Goal: Information Seeking & Learning: Learn about a topic

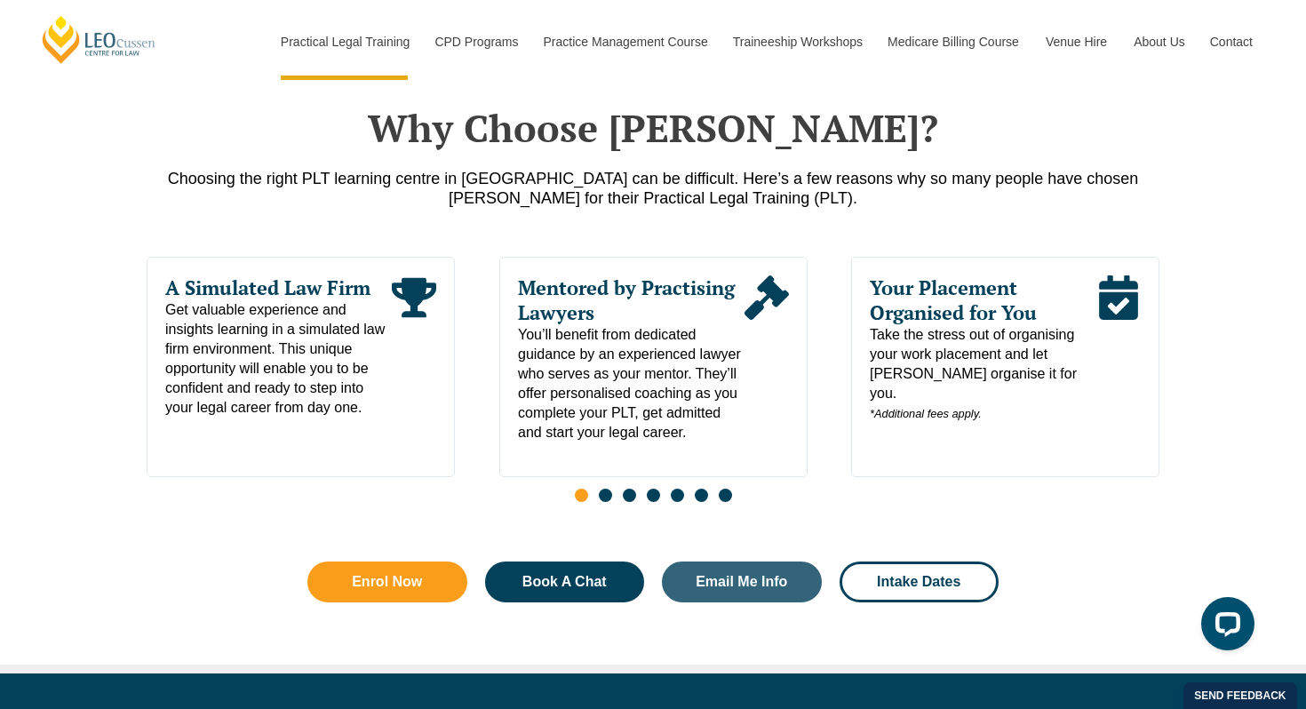
scroll to position [860, 0]
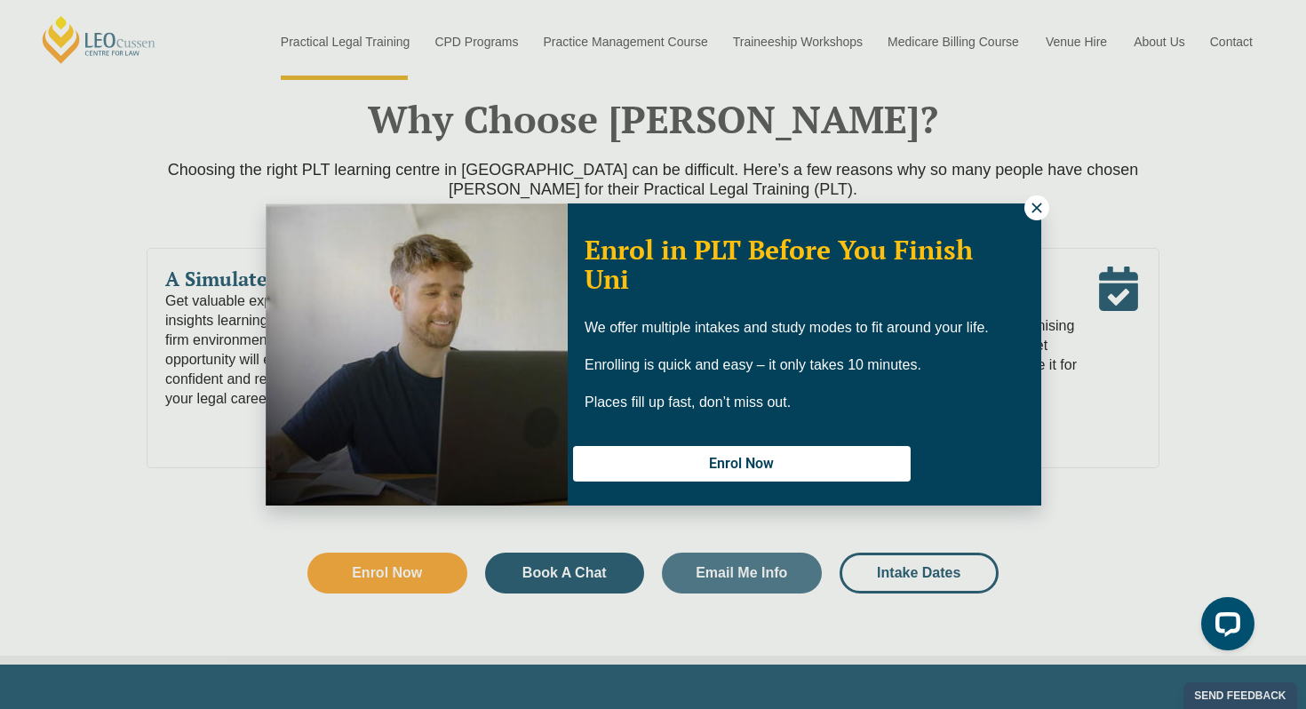
click at [1032, 205] on icon at bounding box center [1037, 208] width 16 height 16
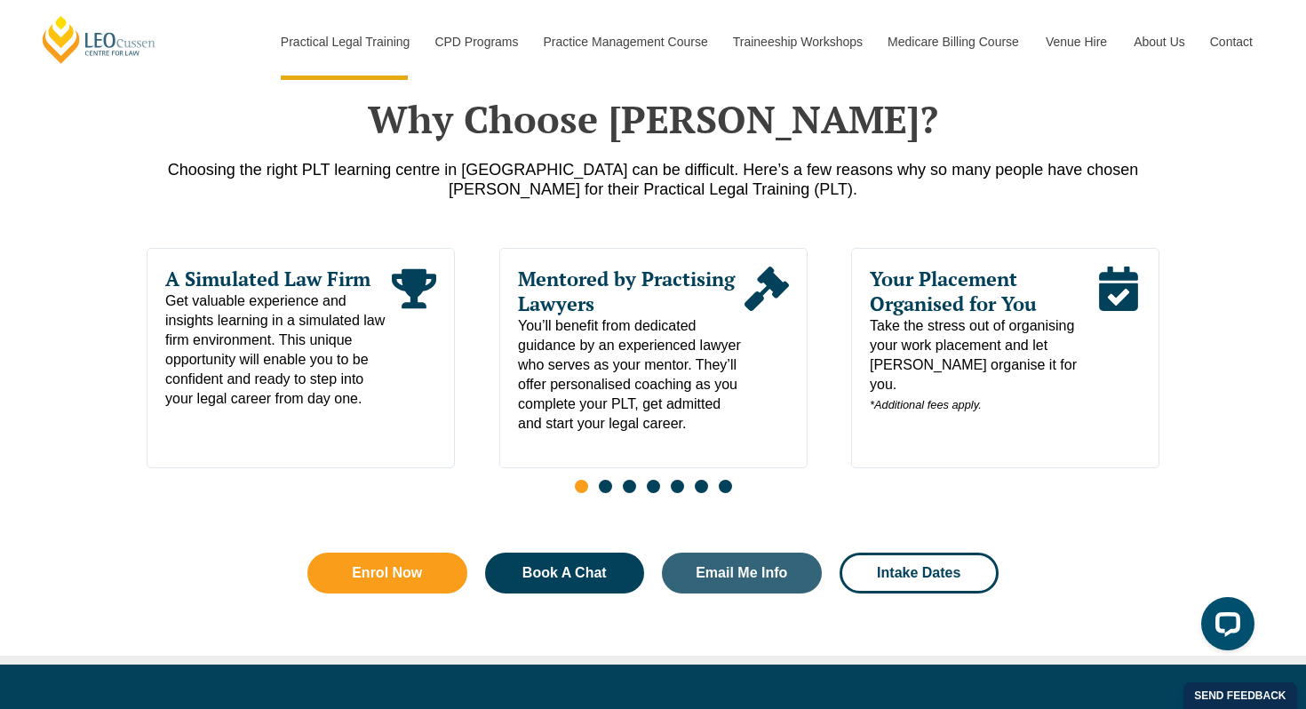
click at [986, 360] on span "Take the stress out of organising your work placement and let Leo Cussen organi…" at bounding box center [983, 365] width 227 height 99
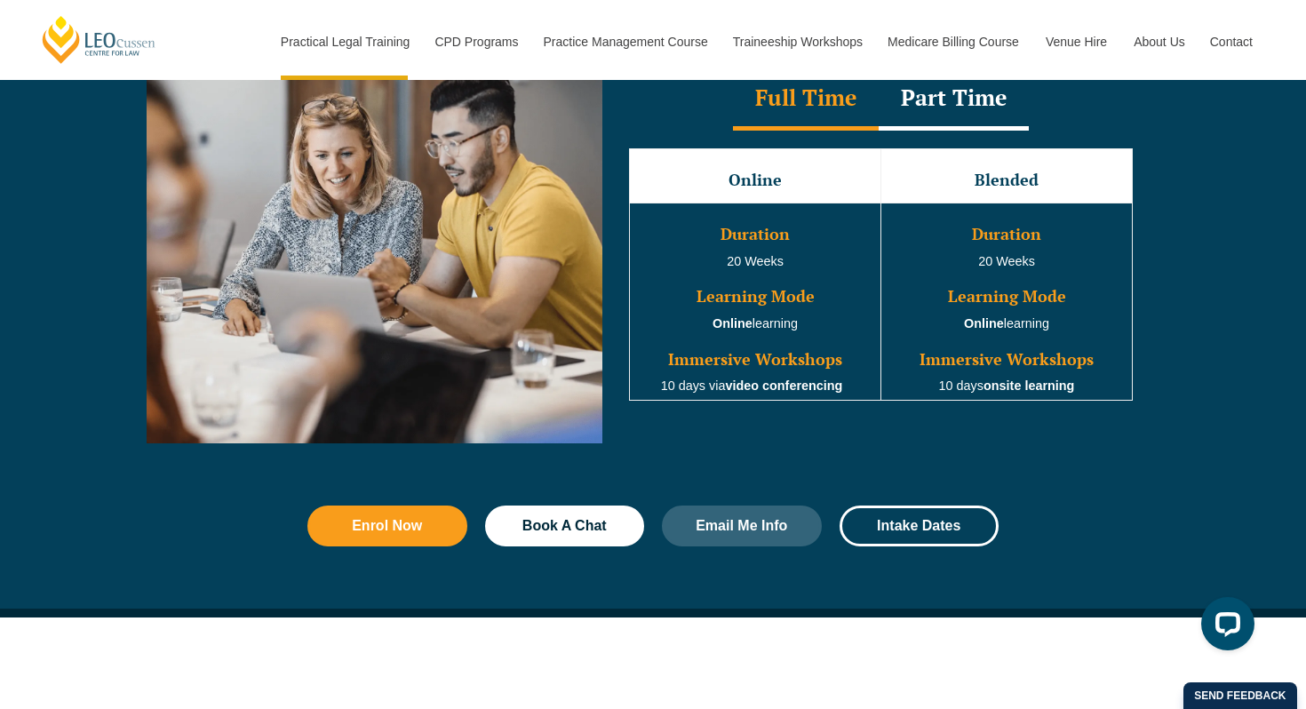
scroll to position [1683, 0]
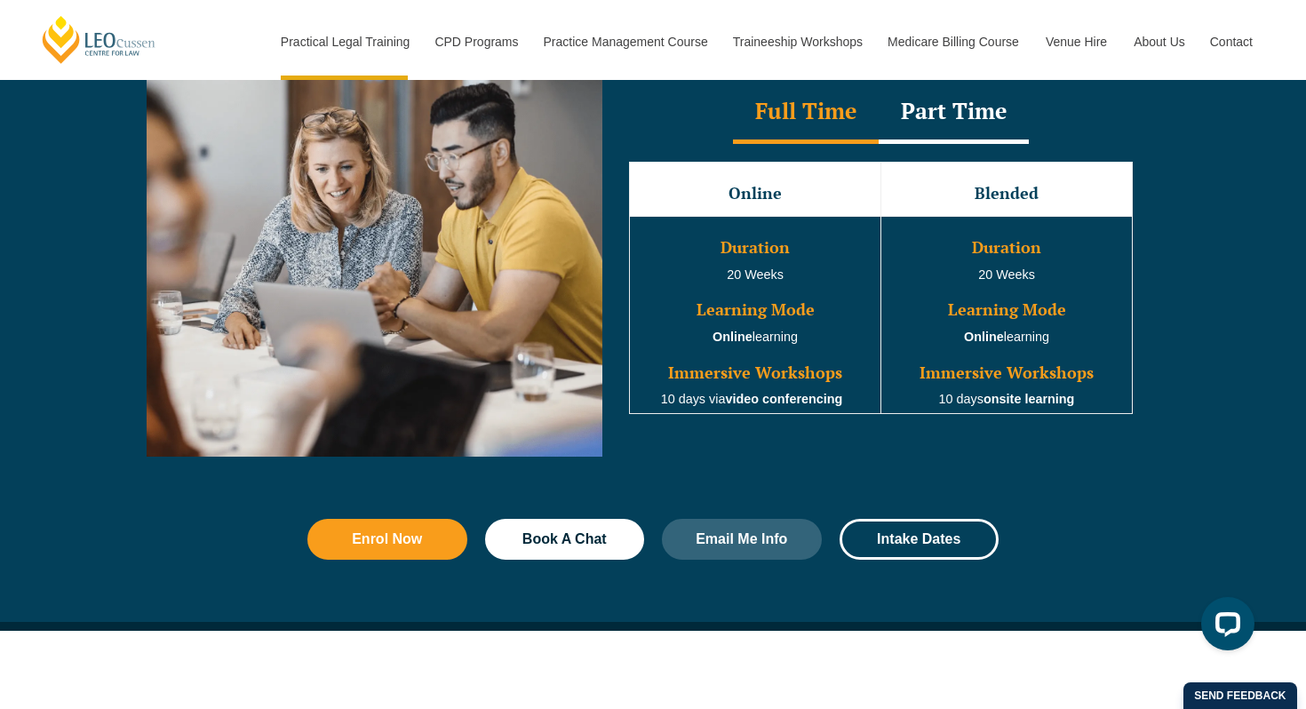
click at [943, 117] on div "Part Time" at bounding box center [954, 113] width 150 height 62
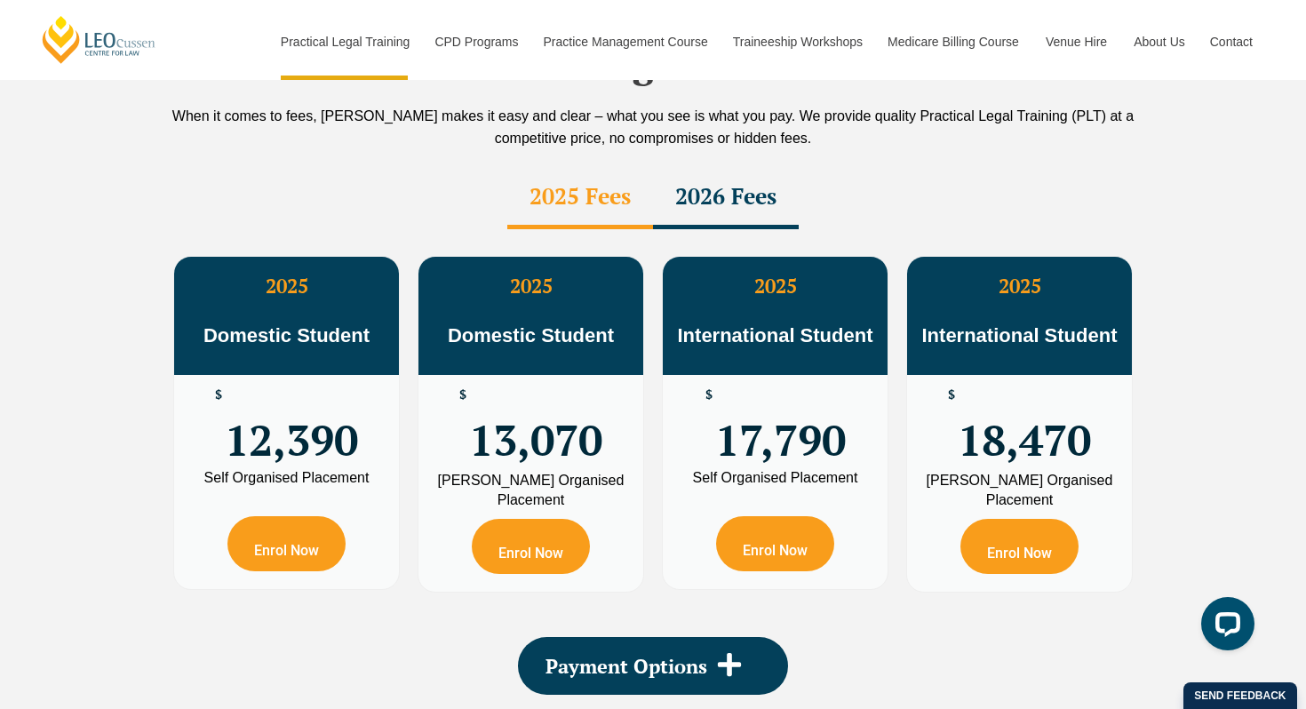
scroll to position [3181, 0]
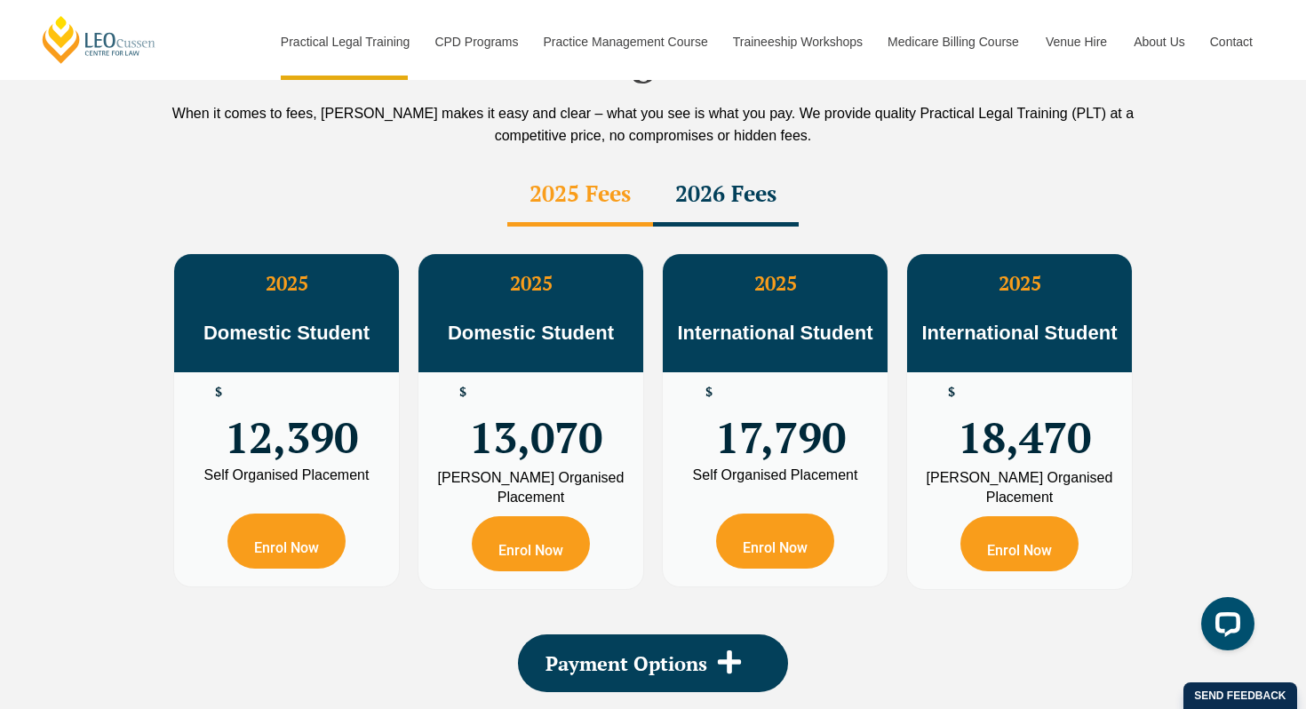
click at [726, 164] on div "2026 Fees" at bounding box center [726, 195] width 146 height 62
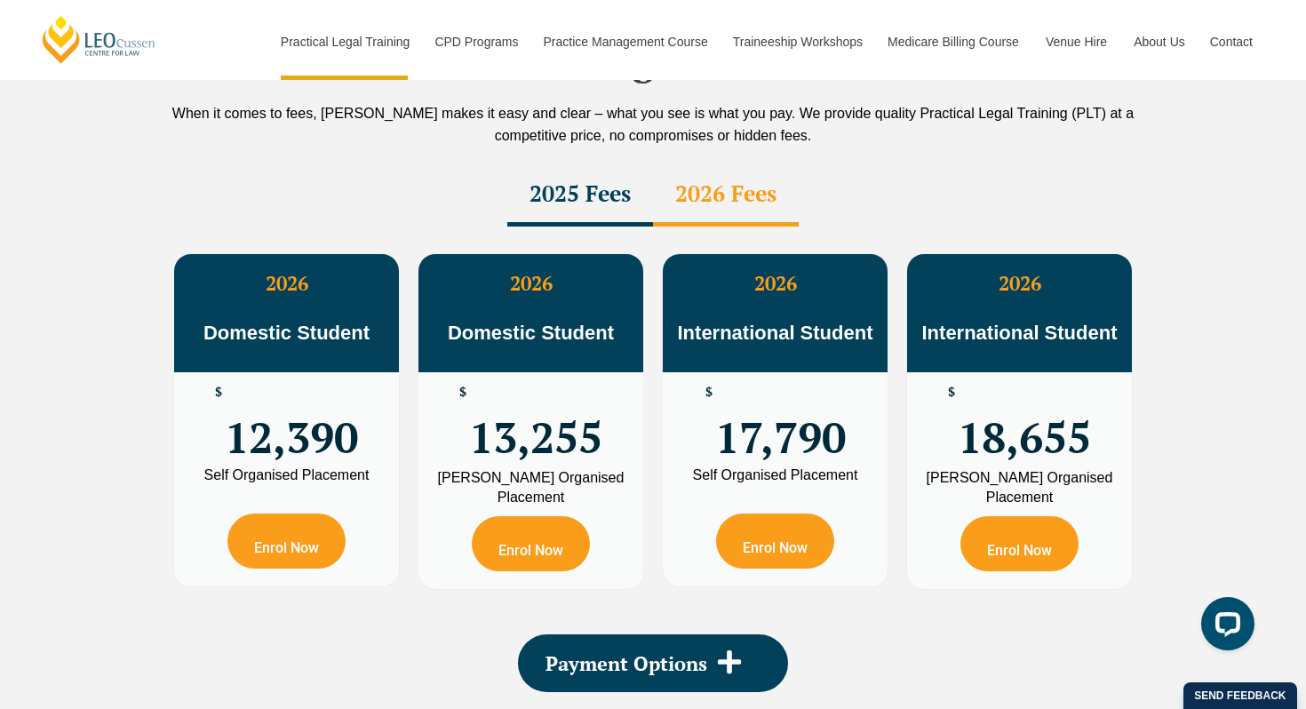
click at [594, 164] on div "2025 Fees" at bounding box center [580, 195] width 146 height 62
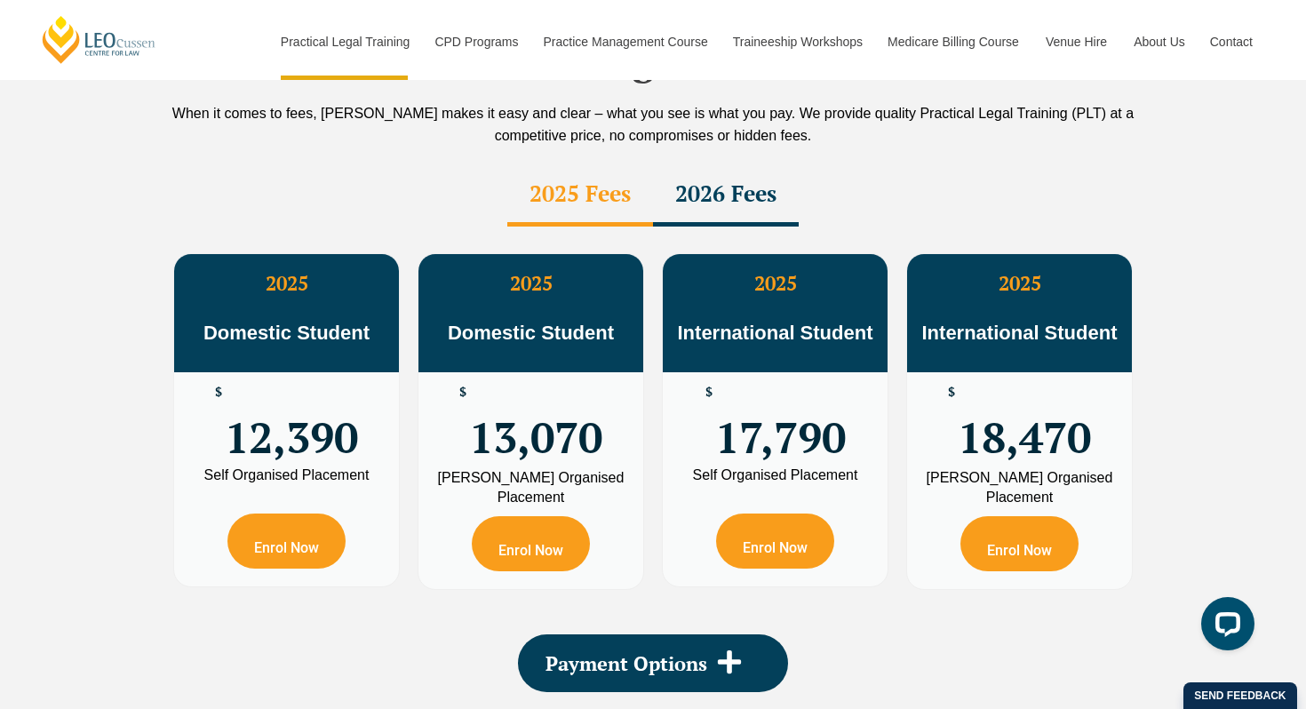
click at [690, 164] on div "2026 Fees" at bounding box center [726, 195] width 146 height 62
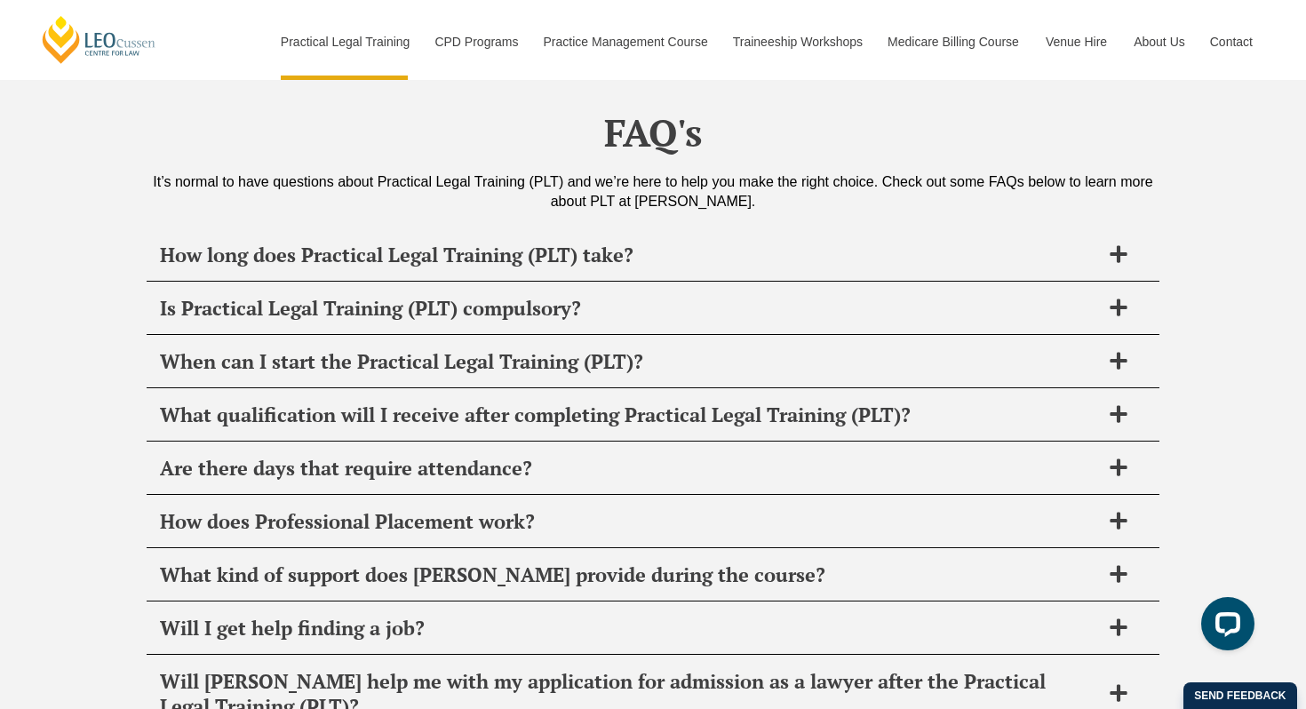
scroll to position [8505, 0]
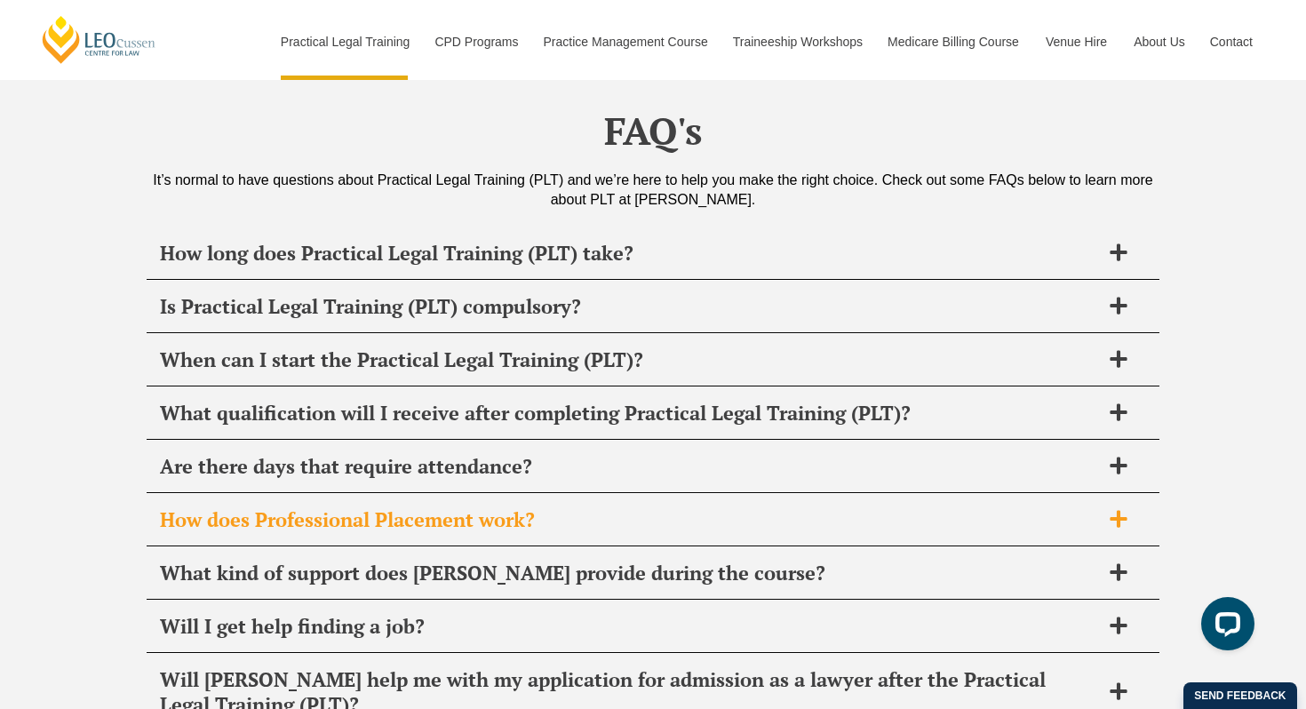
click at [1116, 509] on icon at bounding box center [1119, 519] width 20 height 20
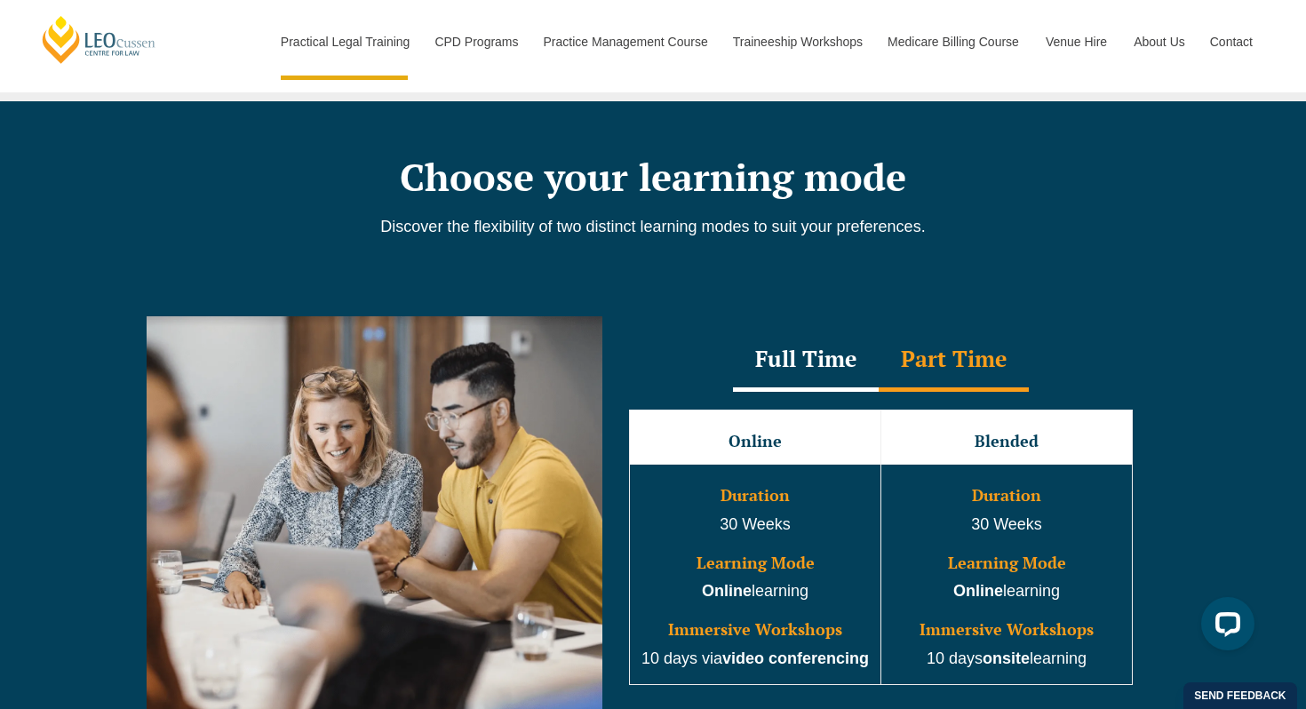
scroll to position [1461, 0]
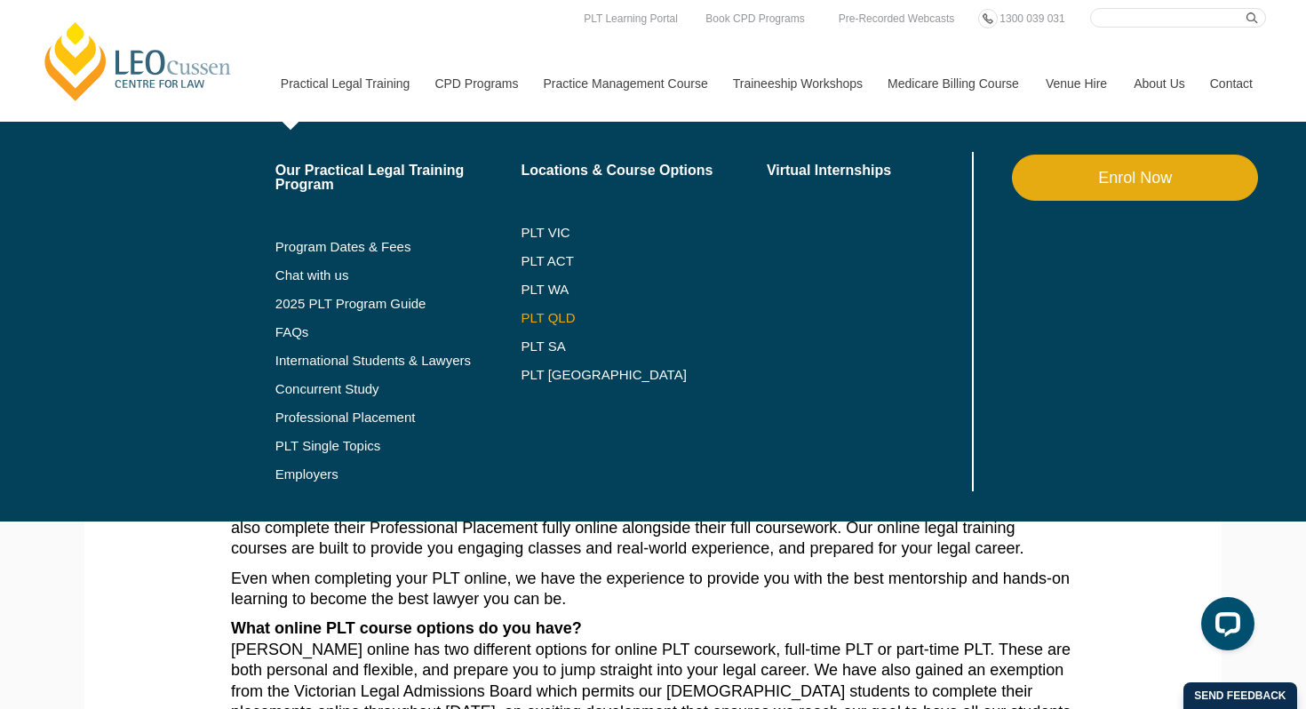
click at [522, 315] on link "PLT QLD" at bounding box center [644, 318] width 246 height 14
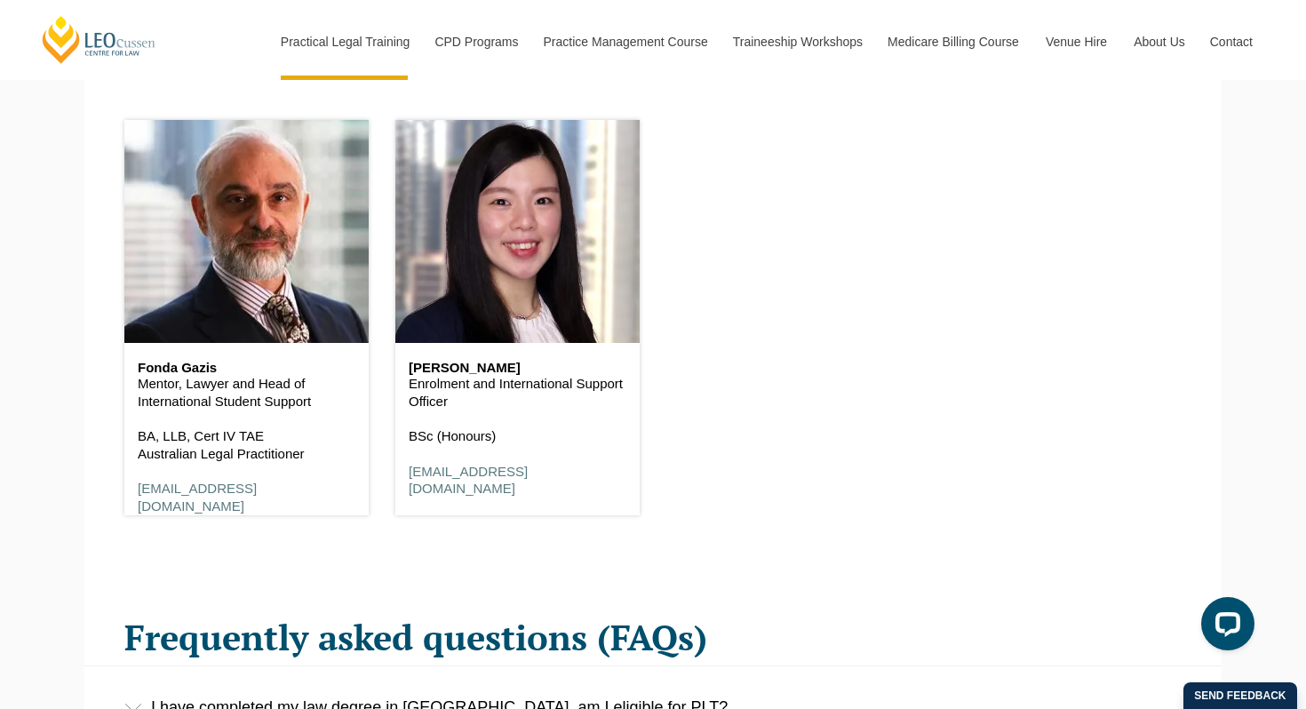
scroll to position [2247, 0]
